Goal: Task Accomplishment & Management: Use online tool/utility

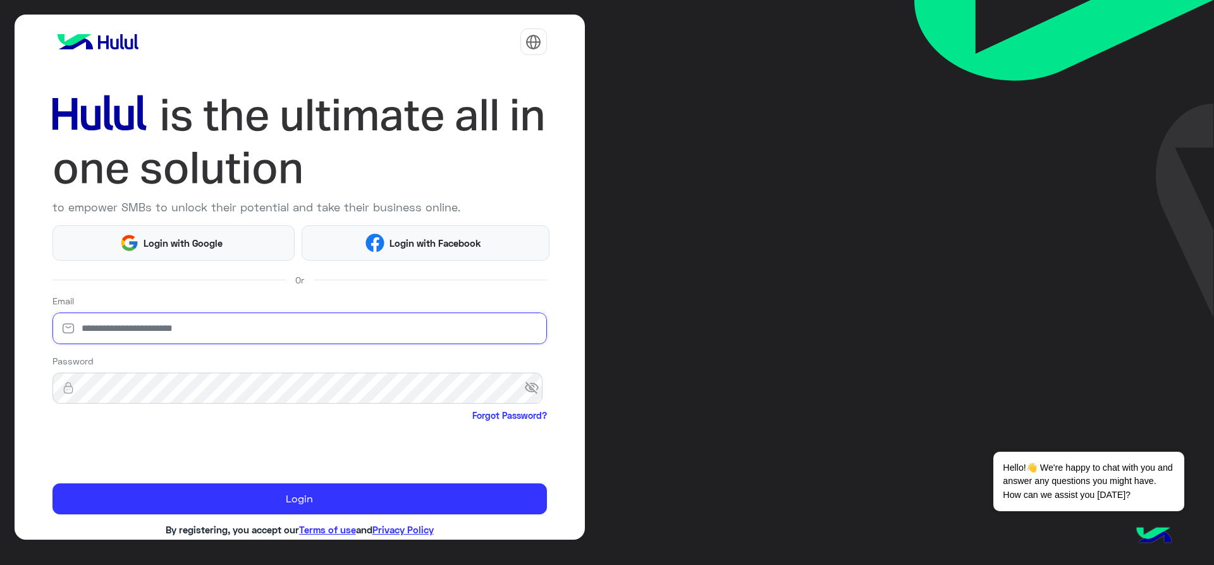
click at [116, 334] on input "email" at bounding box center [299, 328] width 494 height 32
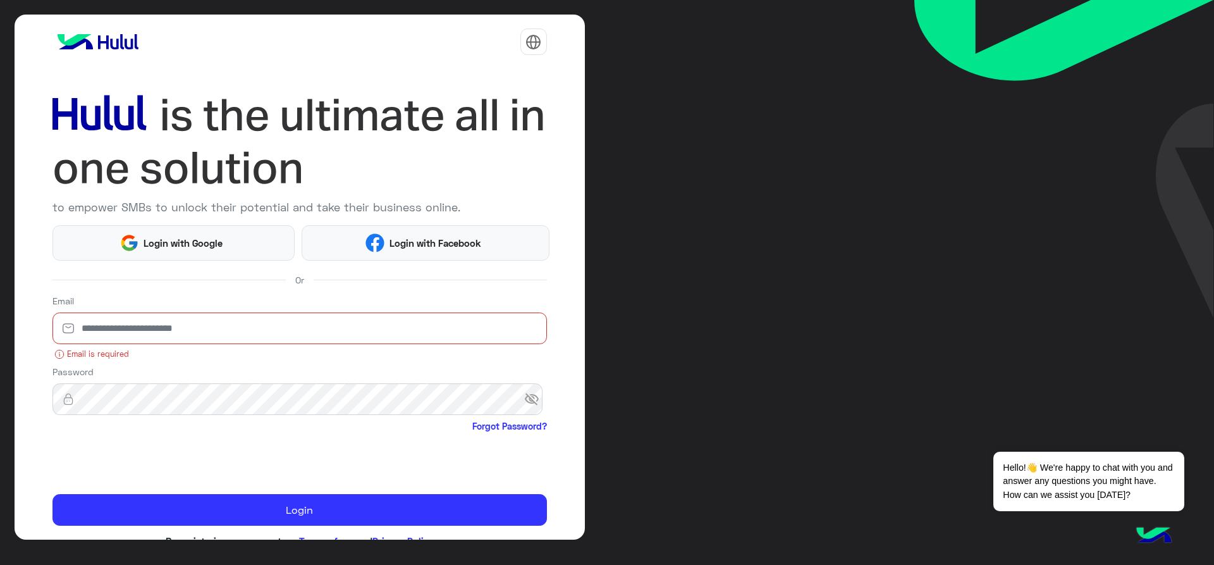
click at [113, 329] on input "email" at bounding box center [299, 328] width 494 height 32
paste input "**********"
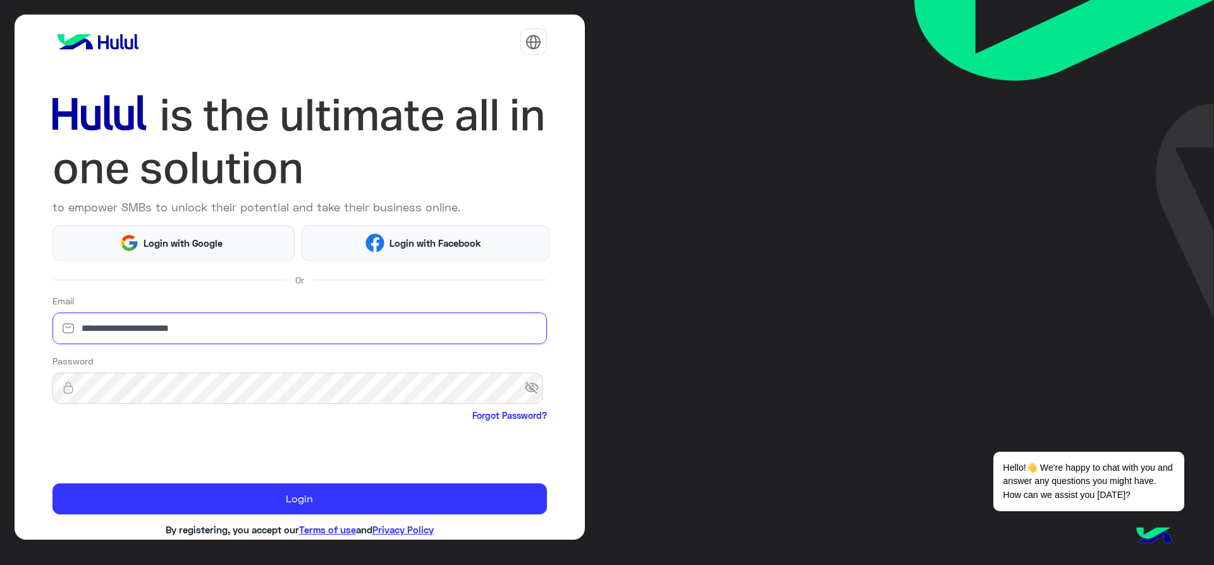
type input "**********"
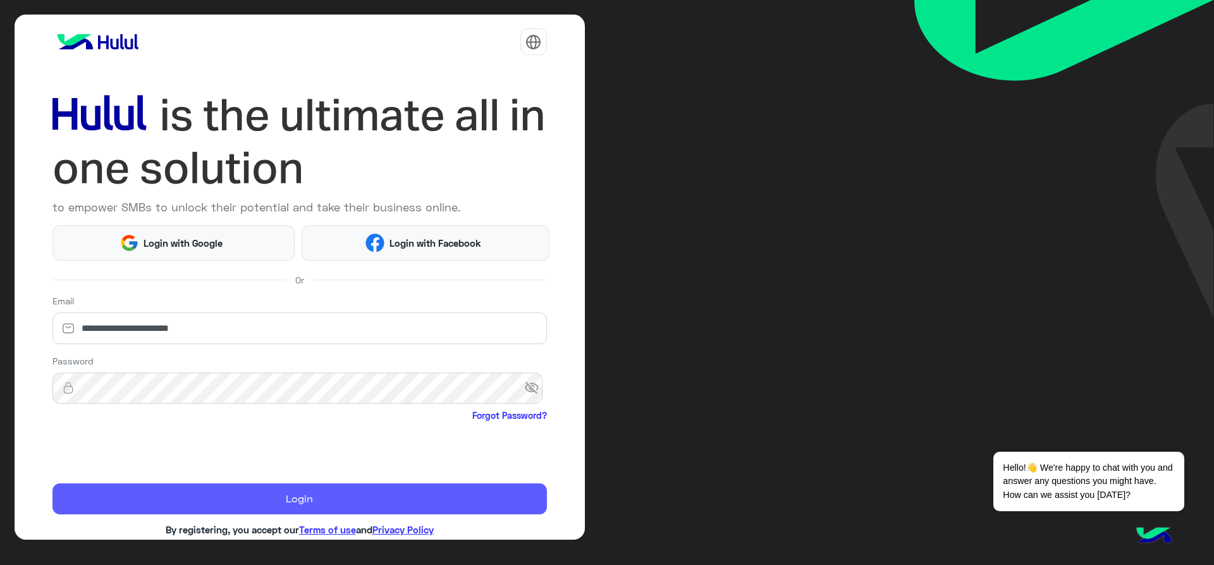
click at [110, 506] on button "Login" at bounding box center [299, 499] width 494 height 32
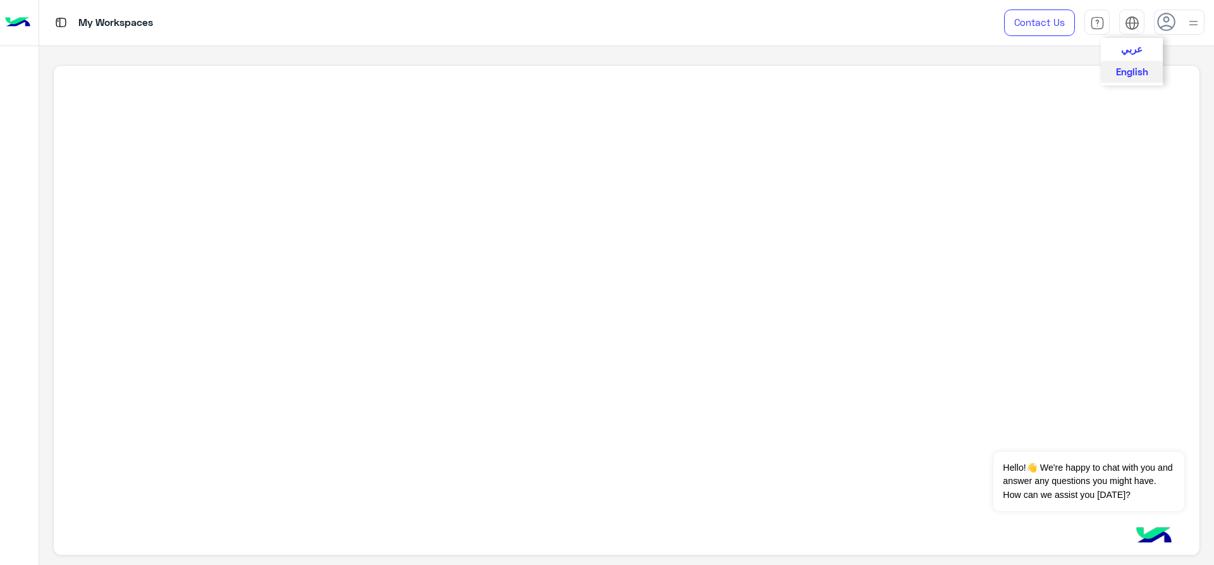
click at [1134, 20] on img at bounding box center [1132, 23] width 15 height 15
click at [1133, 48] on span "عربي" at bounding box center [1131, 47] width 21 height 11
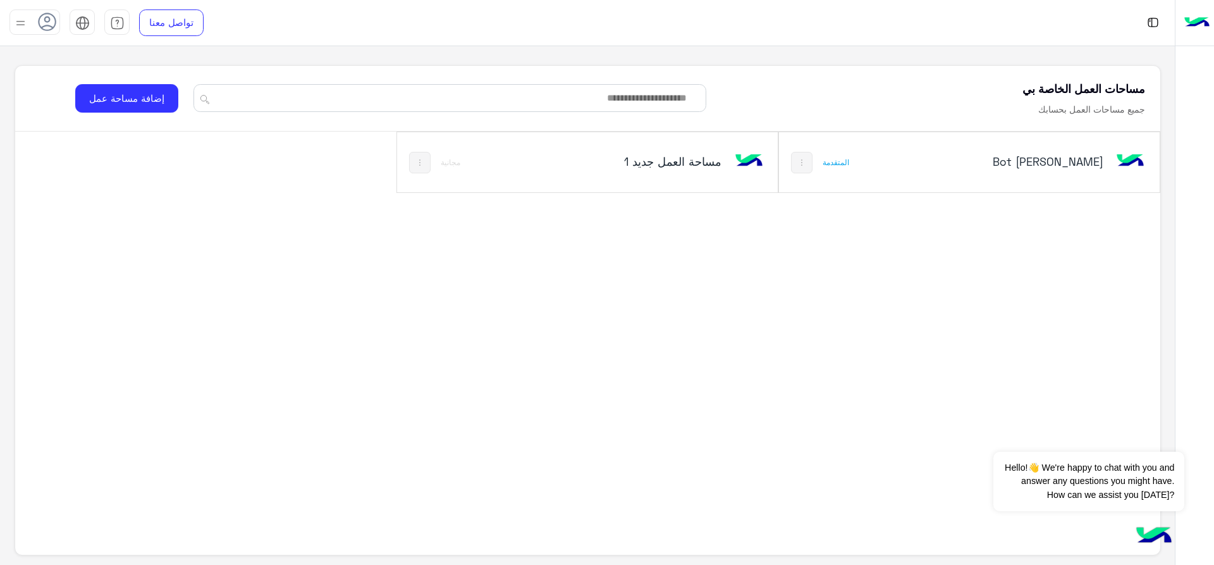
click at [971, 153] on div "Rawaf Mina Bot" at bounding box center [1040, 162] width 214 height 37
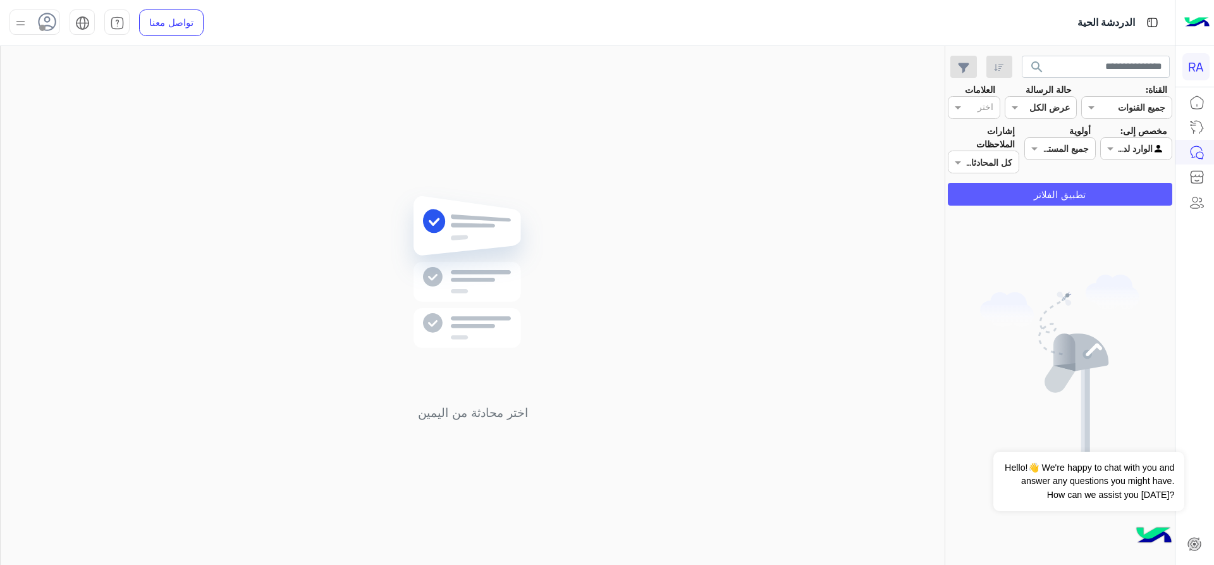
click at [1112, 201] on button "تطبيق الفلاتر" at bounding box center [1060, 194] width 224 height 23
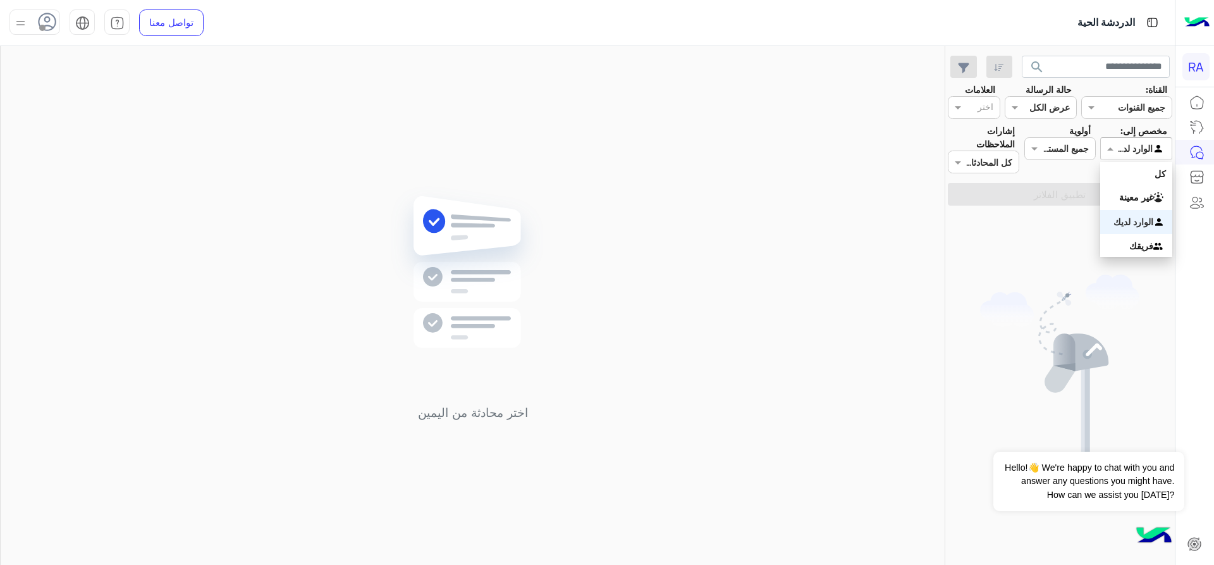
click at [1137, 156] on div "Agent Filter الوارد لديك" at bounding box center [1135, 148] width 71 height 23
click at [1146, 207] on div "غير معينة" at bounding box center [1135, 197] width 71 height 25
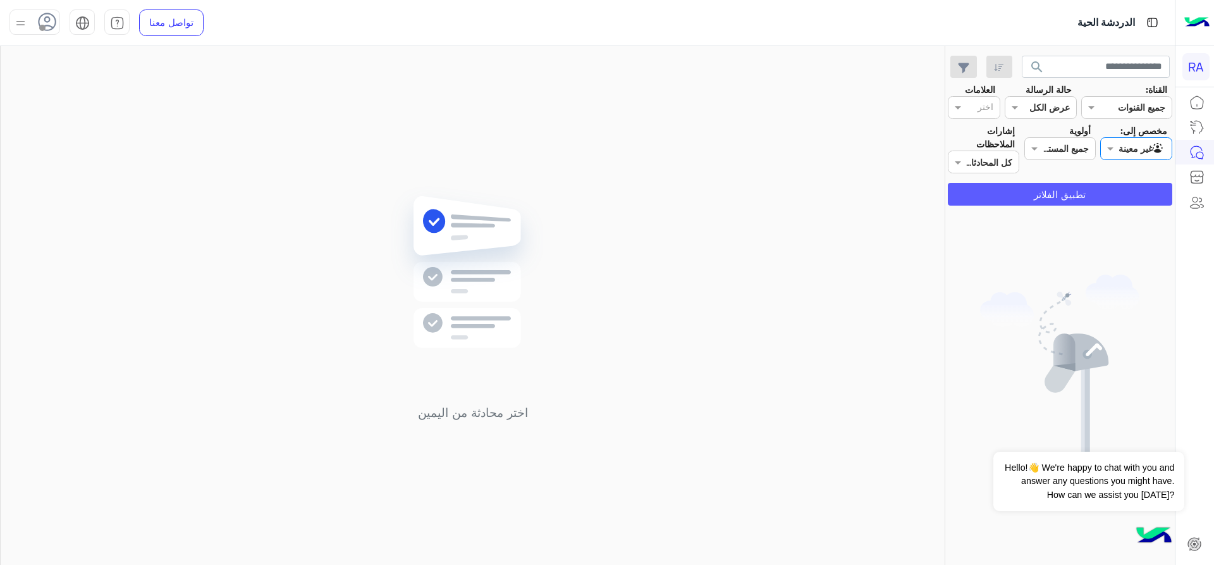
click at [1144, 200] on button "تطبيق الفلاتر" at bounding box center [1060, 194] width 224 height 23
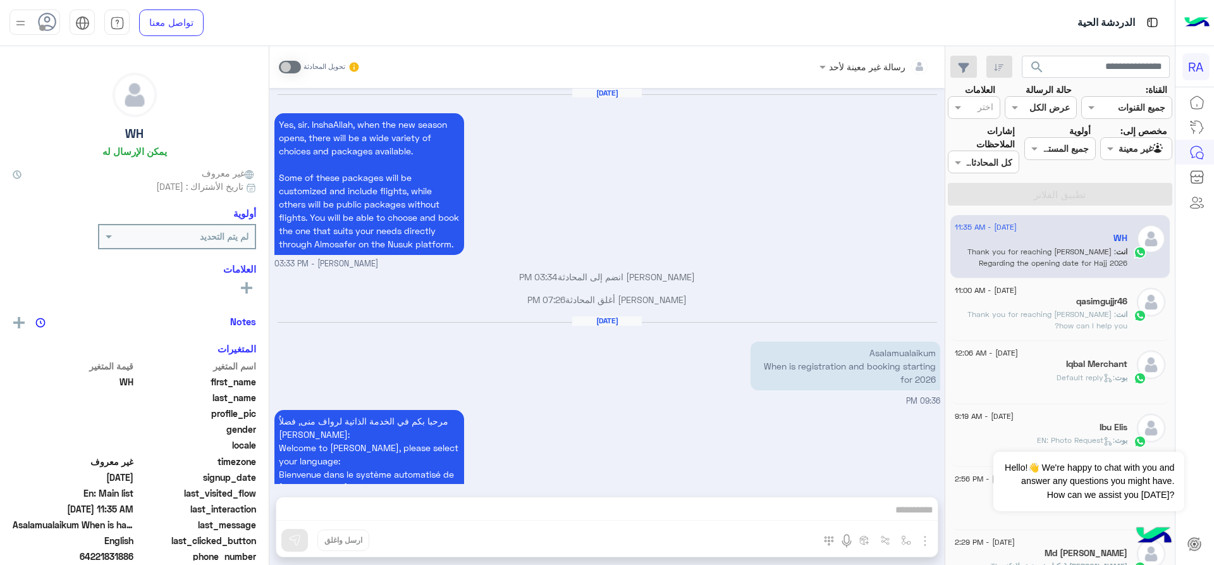
scroll to position [1340, 0]
